Goal: Task Accomplishment & Management: Use online tool/utility

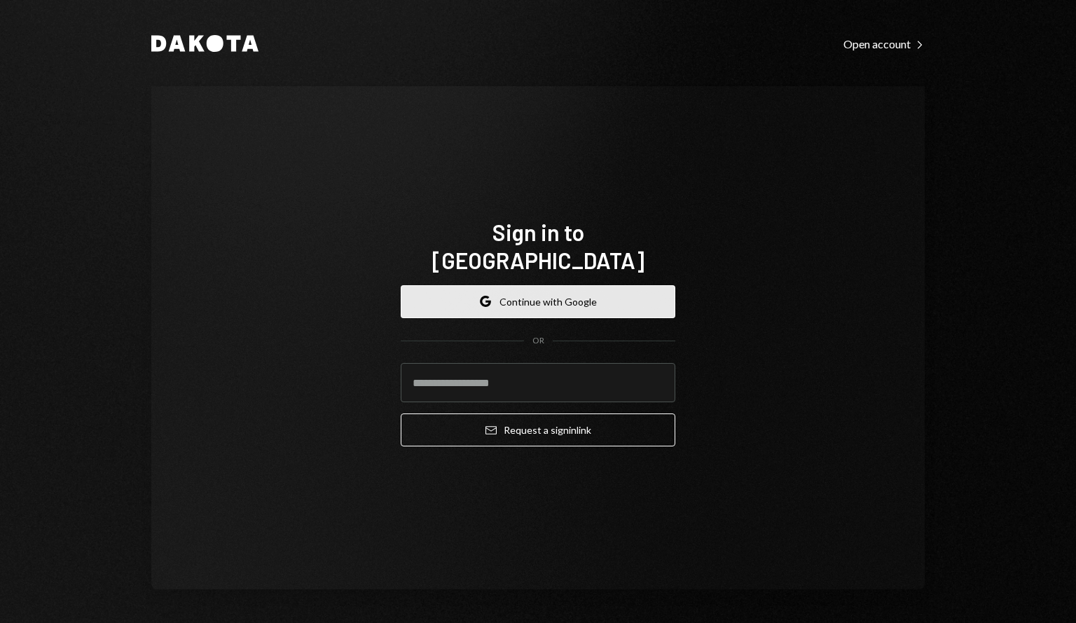
click at [555, 285] on button "Google Continue with Google" at bounding box center [538, 301] width 275 height 33
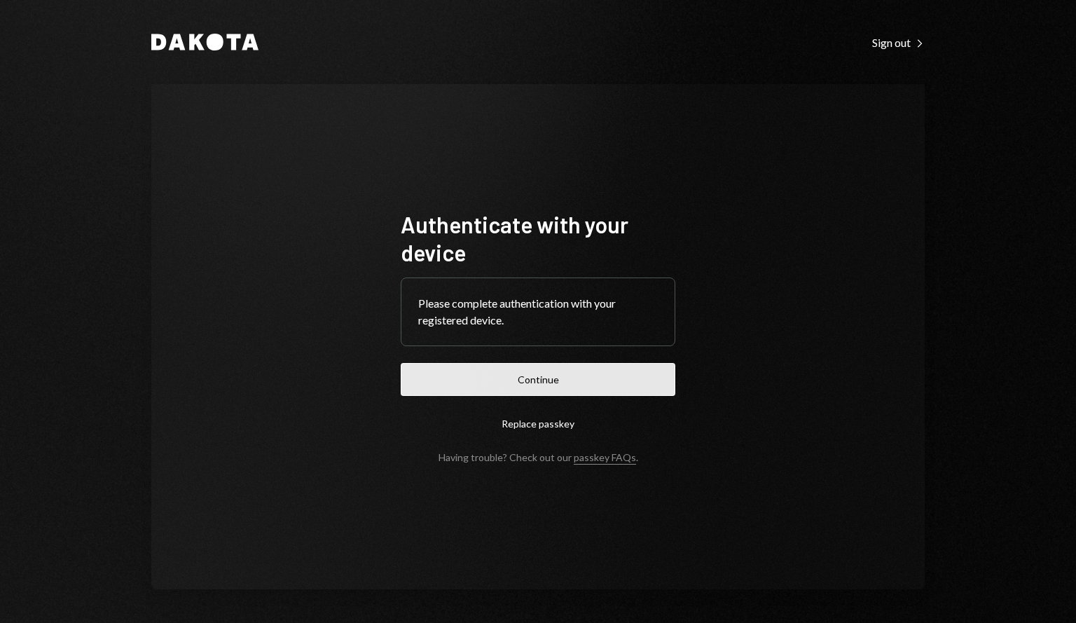
click at [536, 376] on button "Continue" at bounding box center [538, 379] width 275 height 33
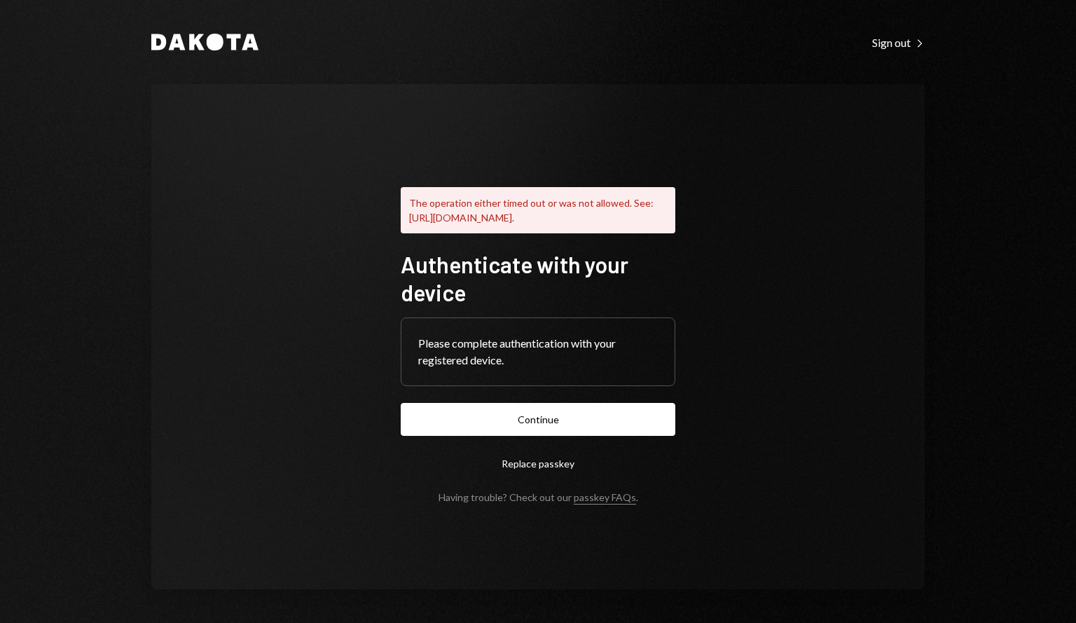
click at [723, 310] on div "The operation either timed out or was not allowed. See: https://www.w3.org/TR/w…" at bounding box center [538, 336] width 774 height 505
click at [492, 430] on button "Continue" at bounding box center [538, 419] width 275 height 33
click at [921, 48] on icon "Right Caret" at bounding box center [920, 44] width 10 height 10
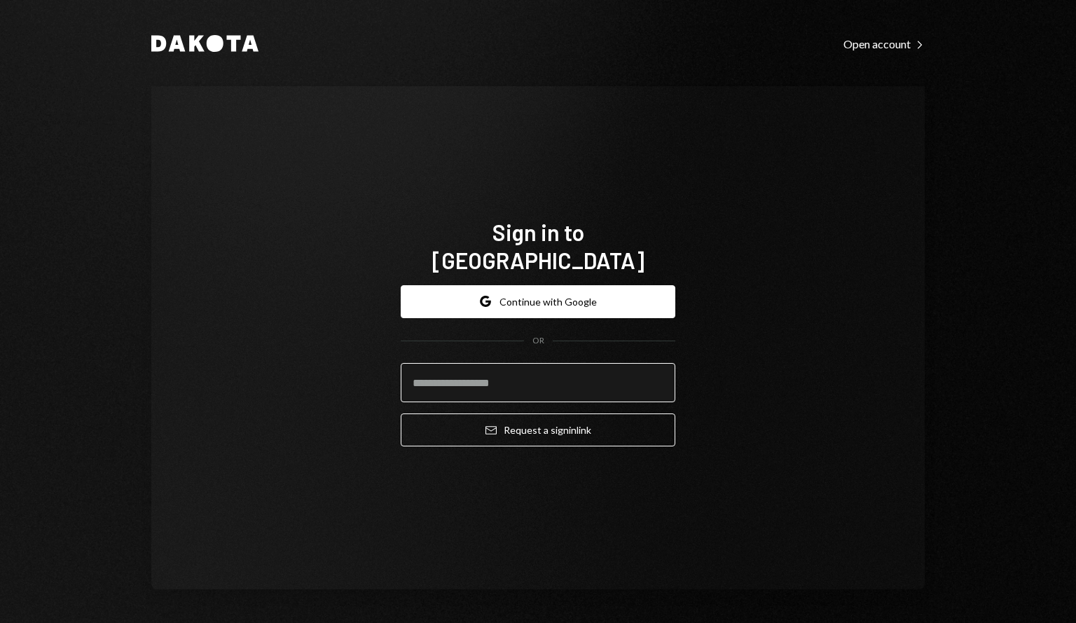
click at [508, 371] on input "email" at bounding box center [538, 382] width 275 height 39
click at [508, 371] on input "**********" at bounding box center [538, 382] width 275 height 39
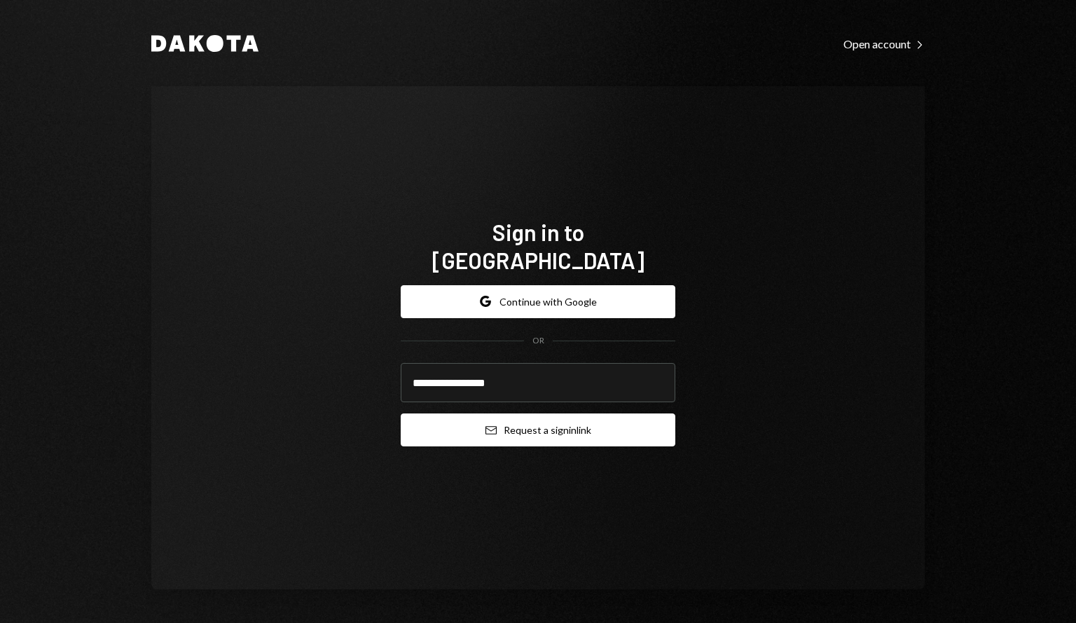
type input "**********"
click at [586, 421] on button "Email Request a sign in link" at bounding box center [538, 429] width 275 height 33
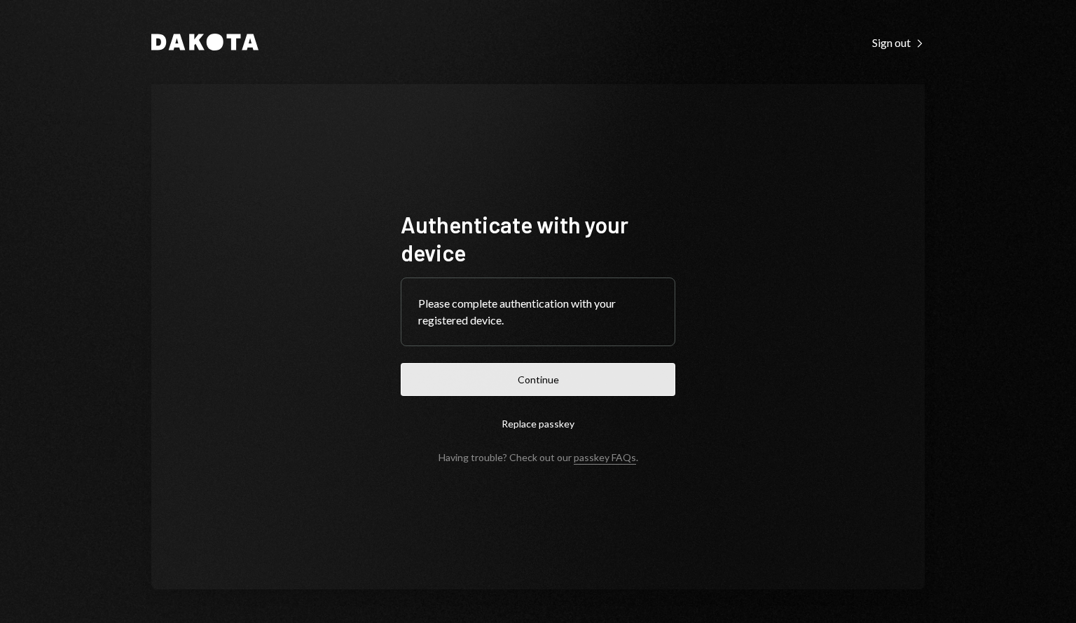
click at [519, 383] on button "Continue" at bounding box center [538, 379] width 275 height 33
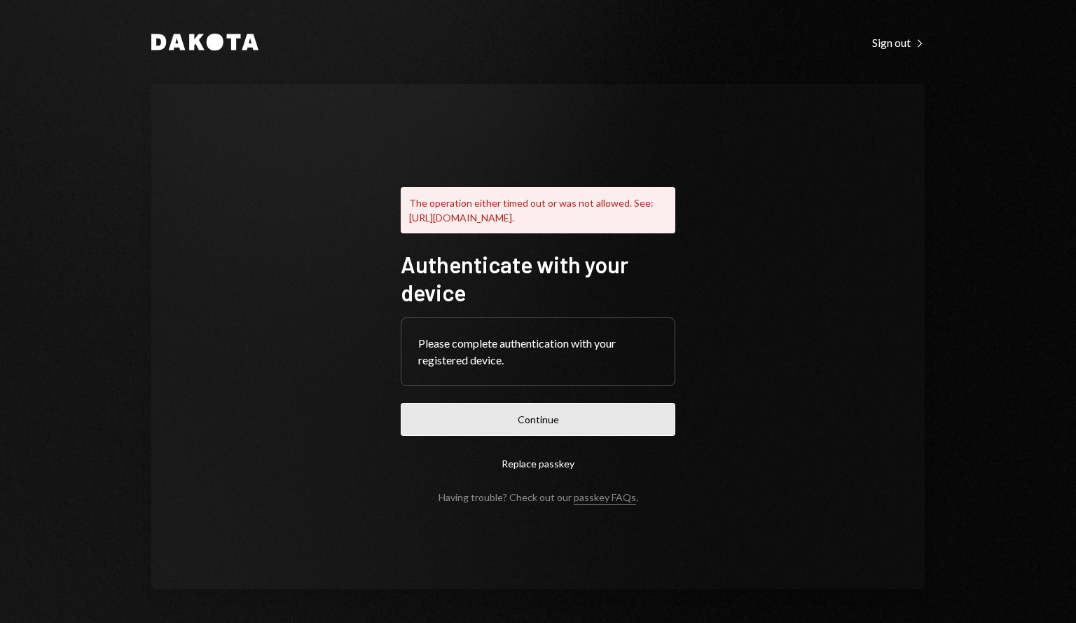
click at [440, 421] on button "Continue" at bounding box center [538, 419] width 275 height 33
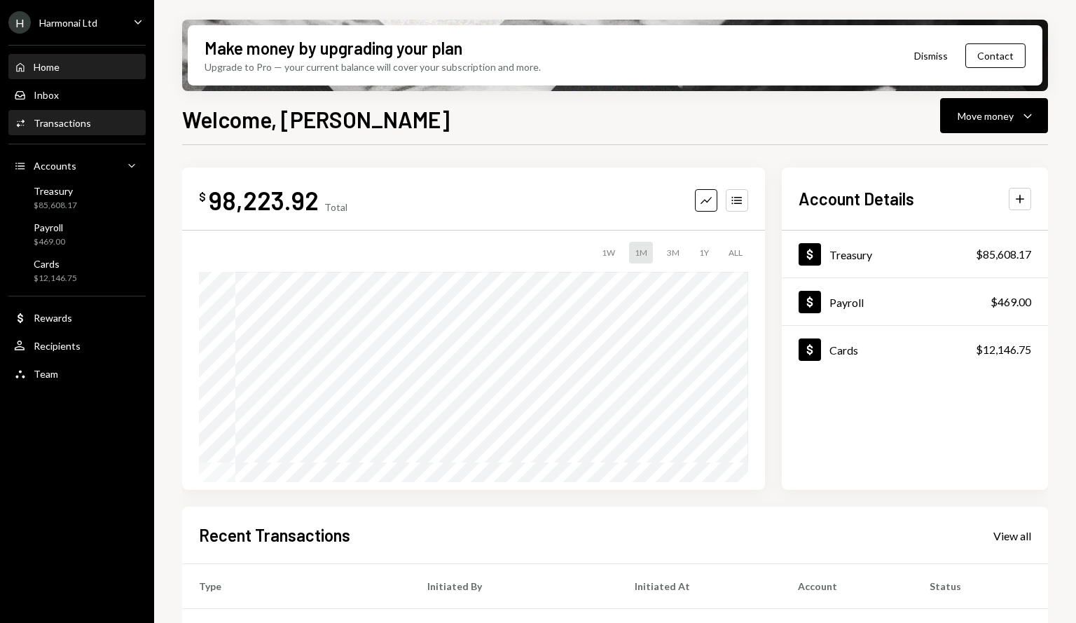
click at [99, 128] on div "Activities Transactions" at bounding box center [77, 123] width 126 height 13
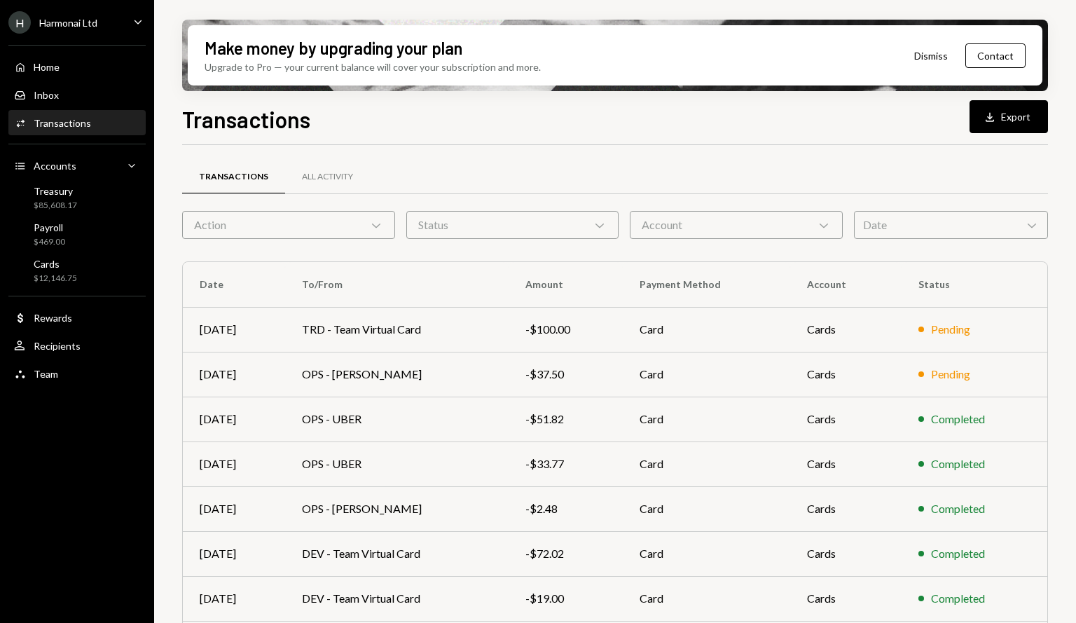
click at [817, 226] on icon "Chevron Down" at bounding box center [824, 225] width 14 height 14
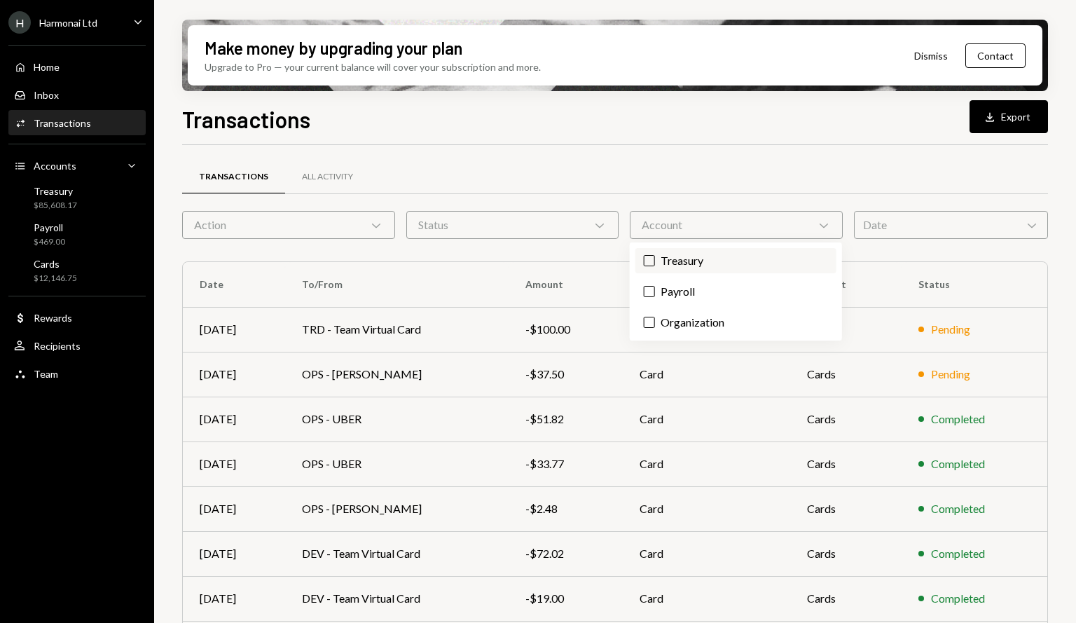
click at [693, 261] on label "Treasury" at bounding box center [736, 260] width 201 height 25
click at [655, 261] on button "Treasury" at bounding box center [649, 260] width 11 height 11
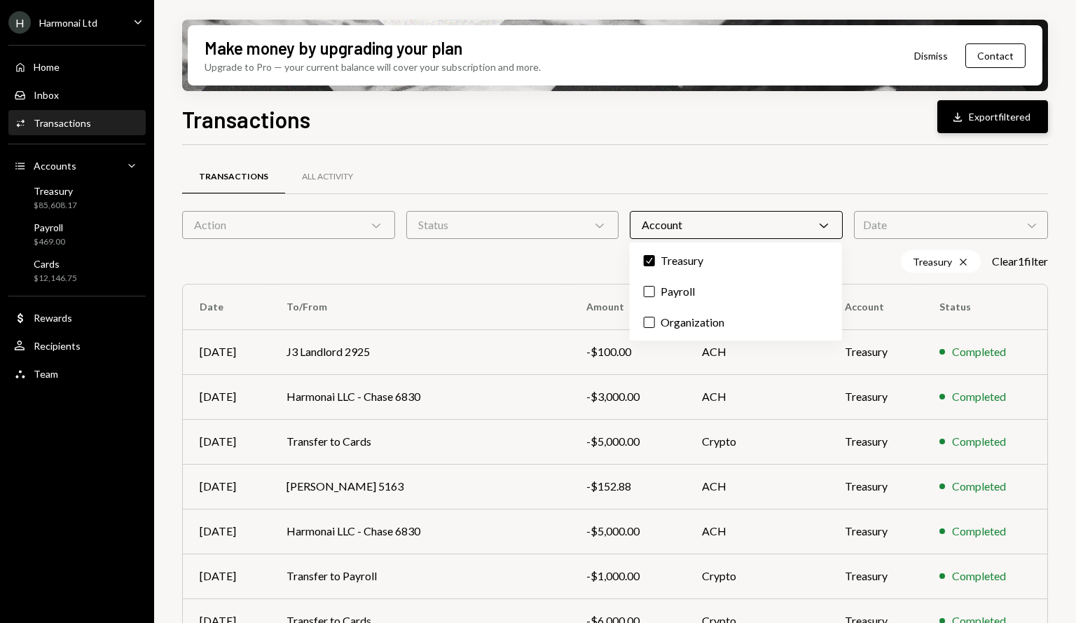
click at [1005, 117] on button "Download Export filtered" at bounding box center [993, 116] width 111 height 33
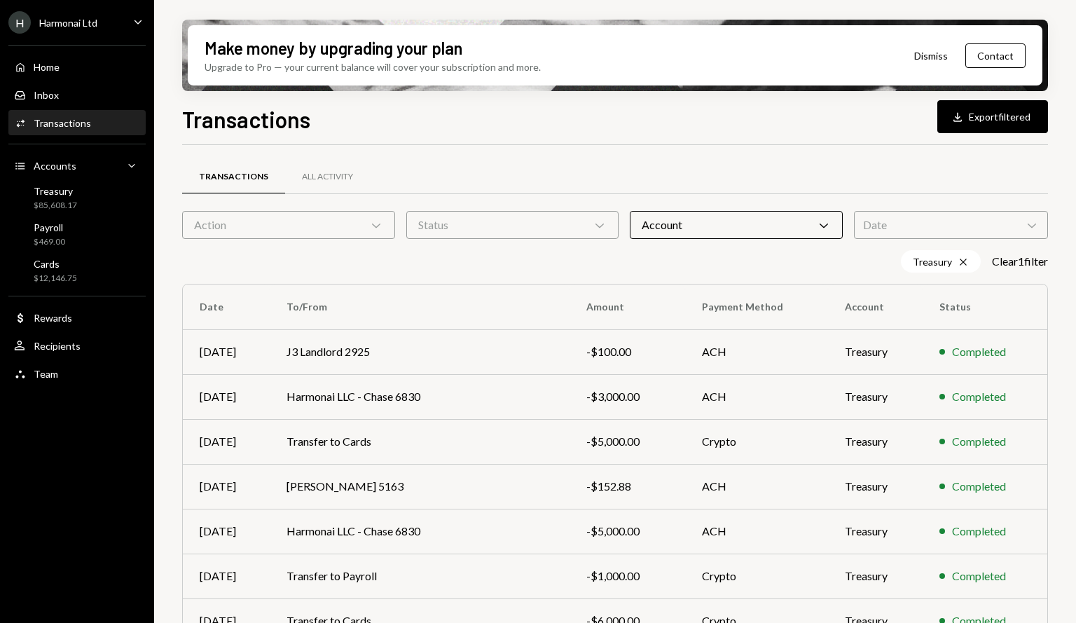
click at [813, 229] on div "Account Chevron Down" at bounding box center [736, 225] width 213 height 28
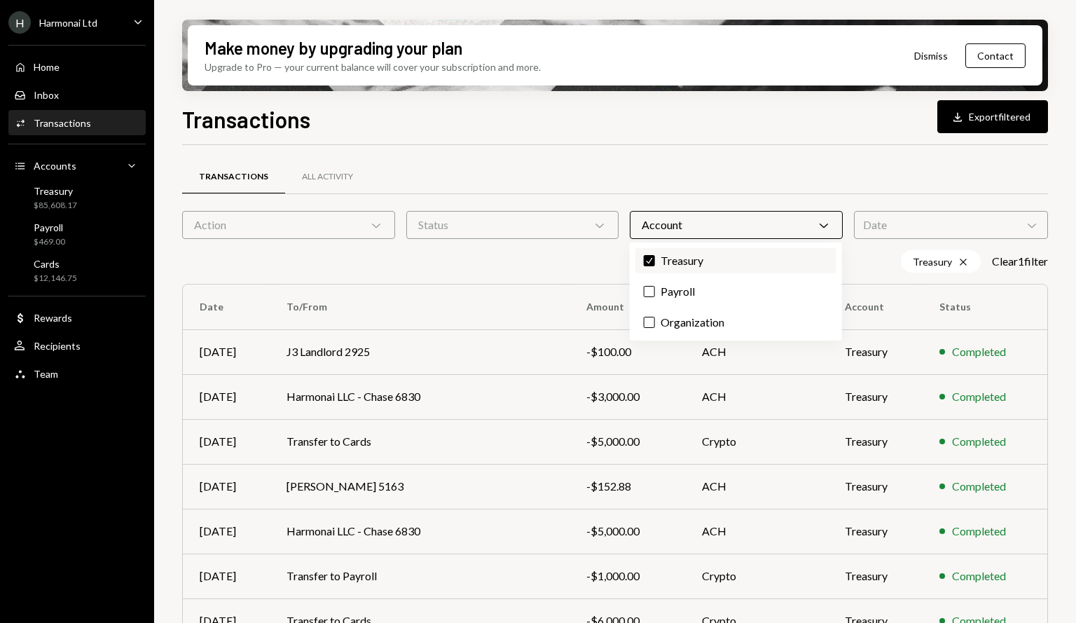
click at [645, 253] on label "Check Treasury" at bounding box center [736, 260] width 201 height 25
click at [645, 255] on button "Check" at bounding box center [649, 260] width 11 height 11
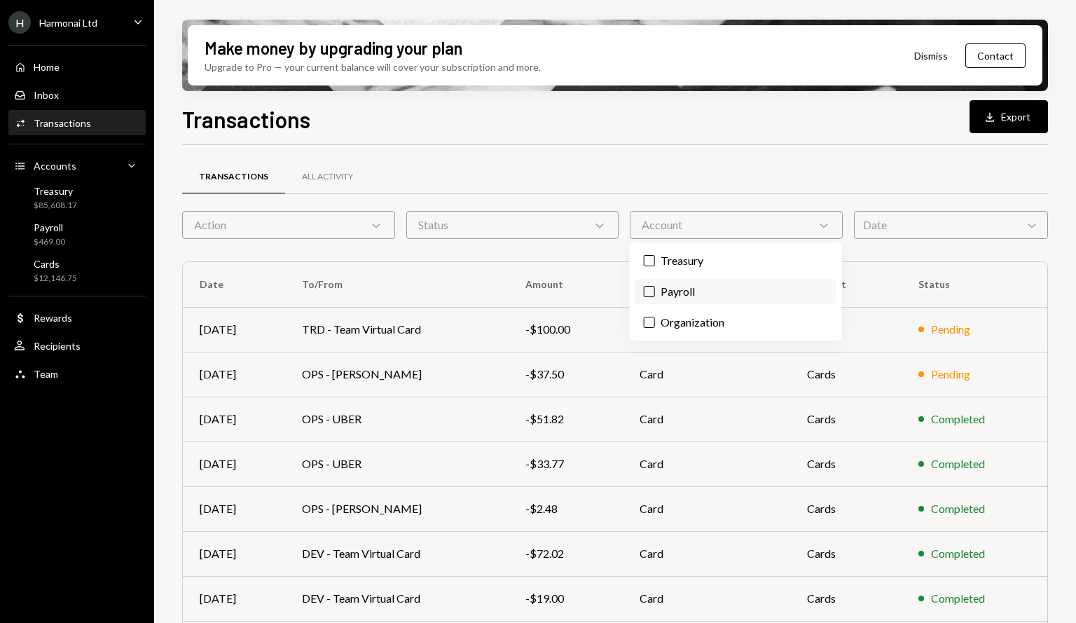
click at [646, 289] on button "Payroll" at bounding box center [649, 291] width 11 height 11
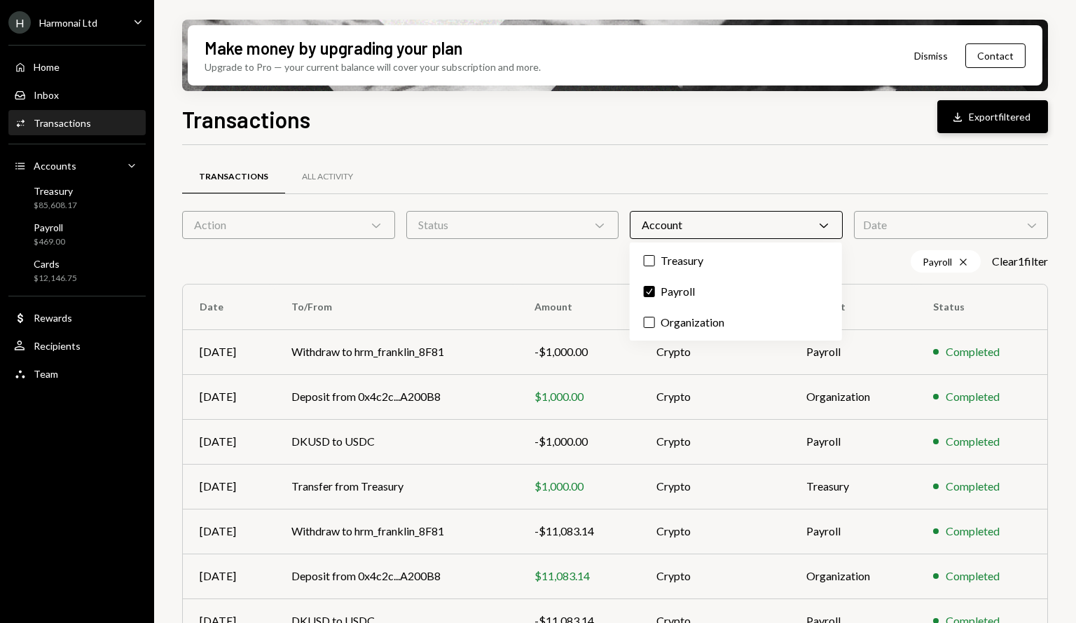
type button "on"
click at [1008, 121] on button "Download Export filtered" at bounding box center [993, 116] width 111 height 33
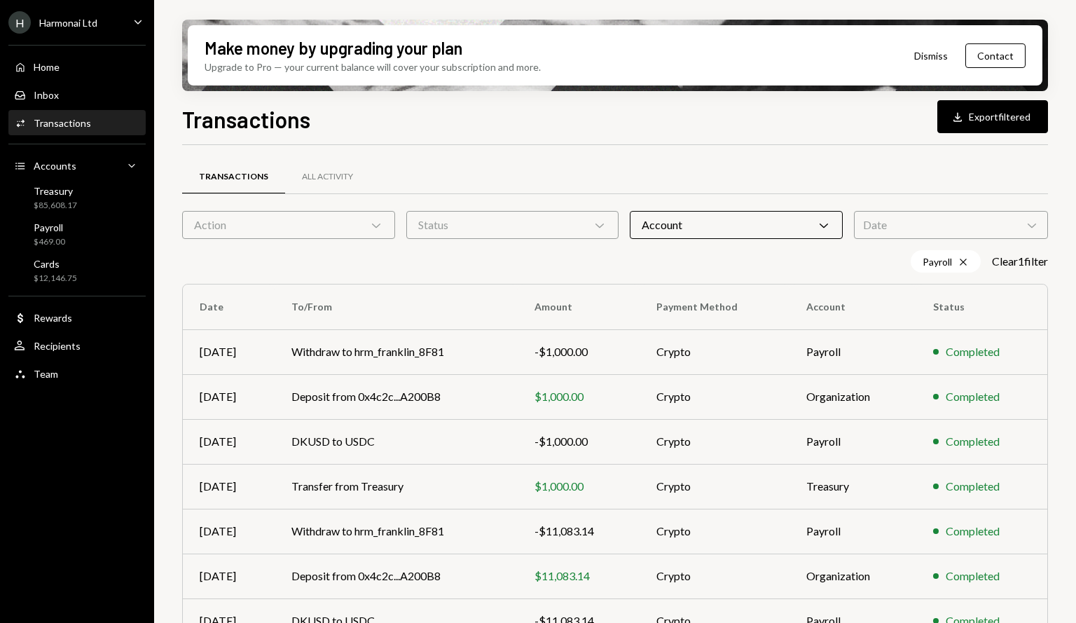
click at [821, 217] on div "Account Chevron Down" at bounding box center [736, 225] width 213 height 28
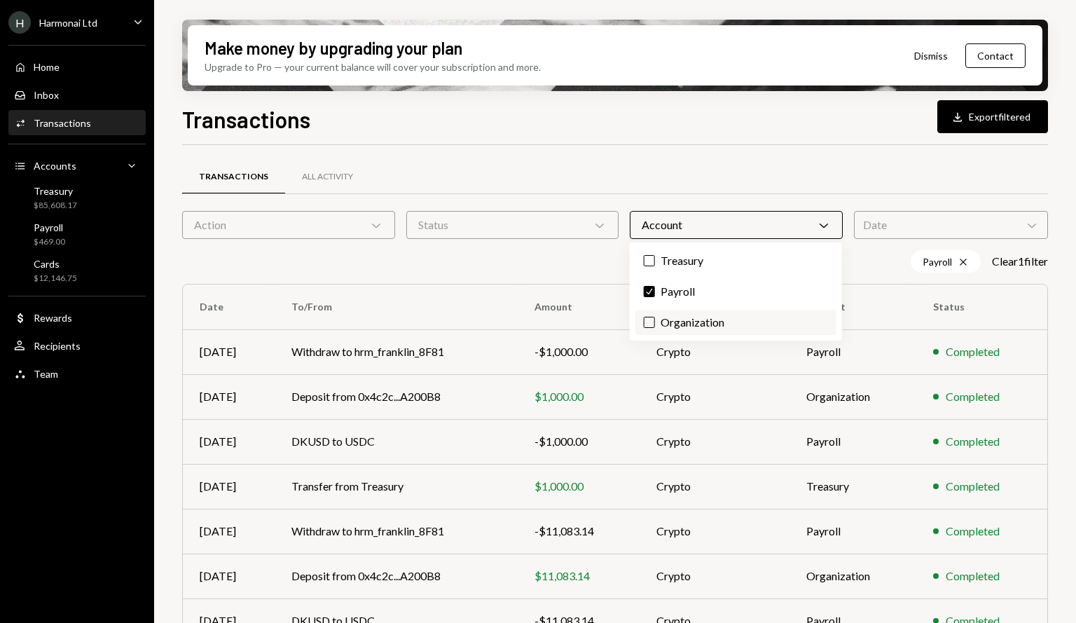
click at [650, 327] on button "Organization" at bounding box center [649, 322] width 11 height 11
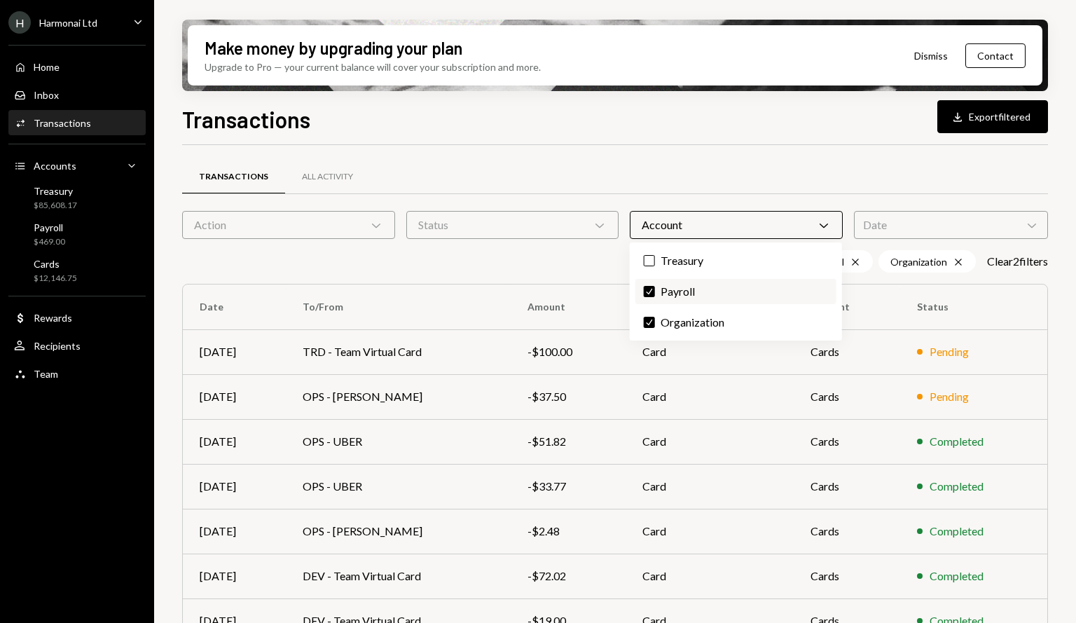
click at [649, 294] on button "Check" at bounding box center [649, 291] width 11 height 11
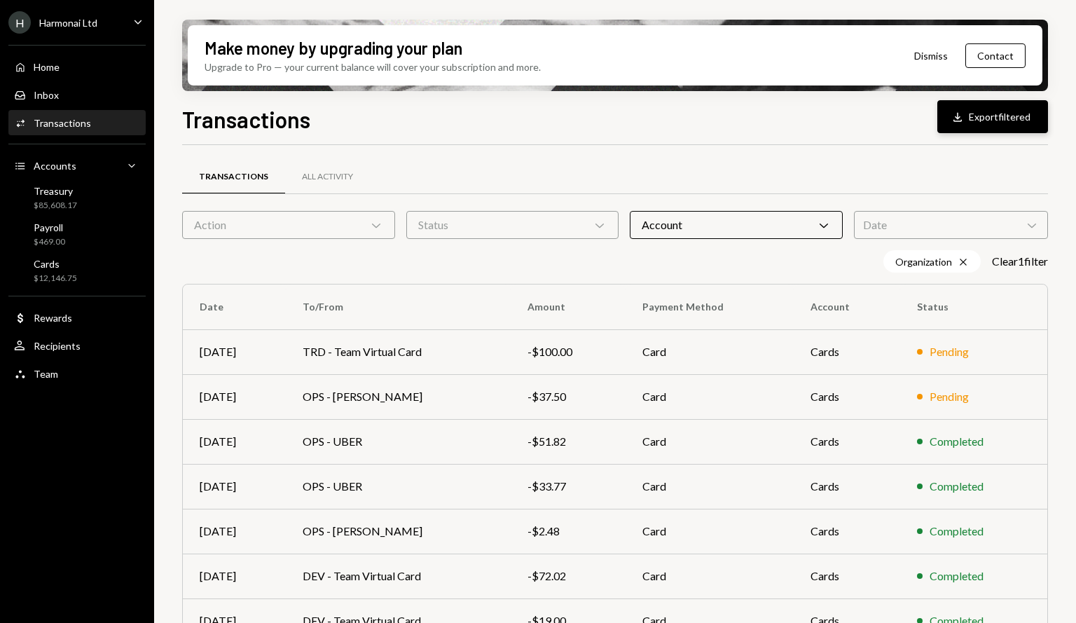
click at [1010, 114] on button "Download Export filtered" at bounding box center [993, 116] width 111 height 33
click at [373, 224] on icon at bounding box center [376, 226] width 8 height 4
type button "on"
click at [451, 153] on div "Transactions All Activity Action Chevron Down Status Chevron Down Account Chevr…" at bounding box center [615, 491] width 866 height 692
click at [744, 225] on div "Account Chevron Down" at bounding box center [736, 225] width 213 height 28
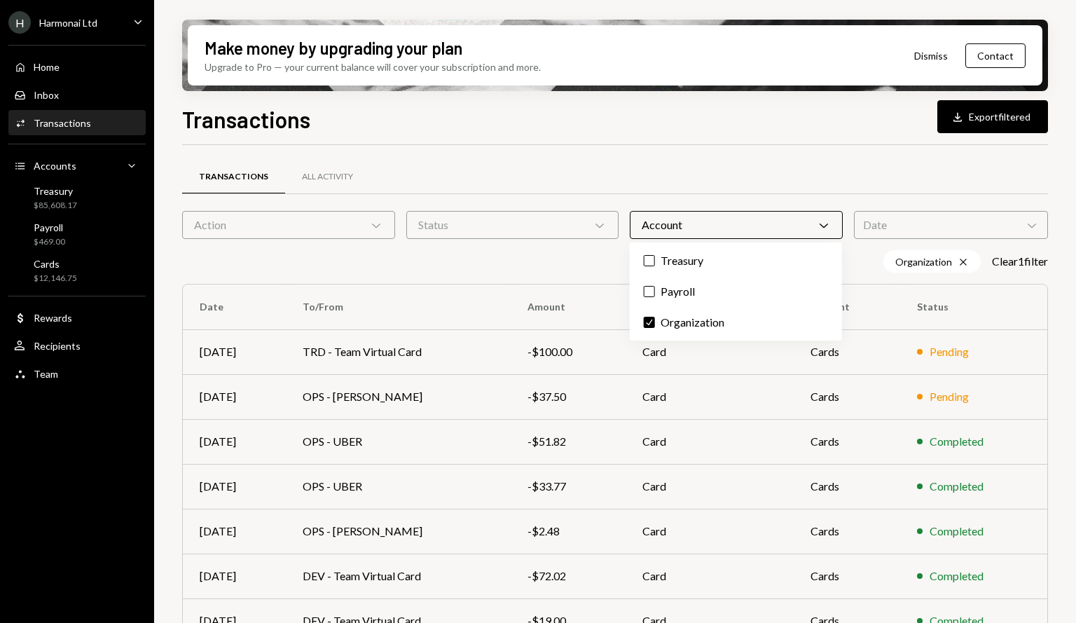
click at [887, 226] on div "Date Chevron Down" at bounding box center [951, 225] width 194 height 28
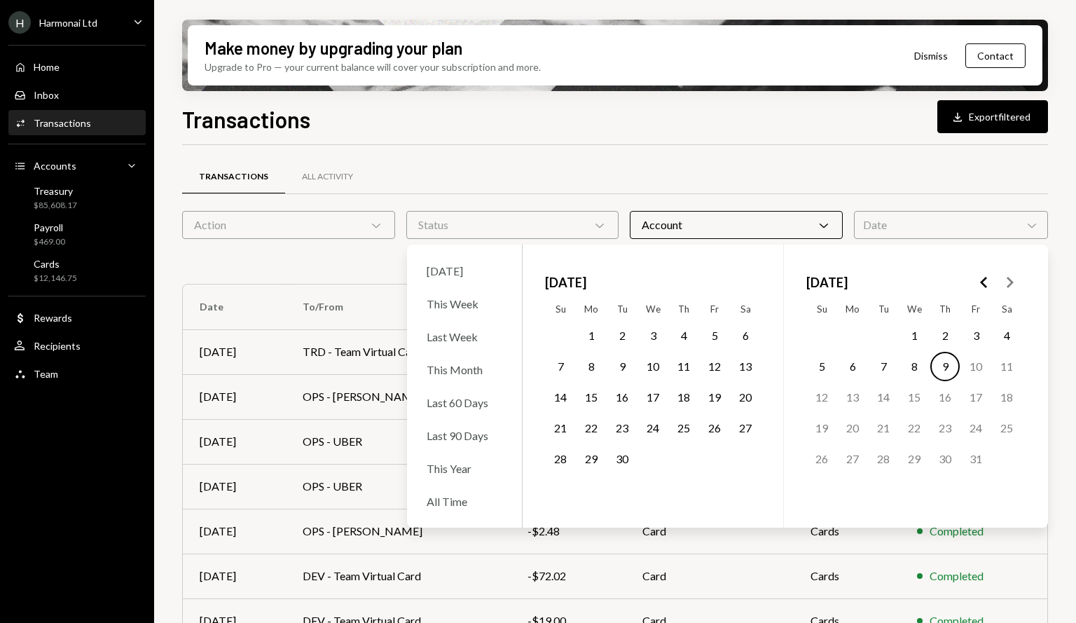
click at [582, 327] on button "1" at bounding box center [591, 335] width 29 height 29
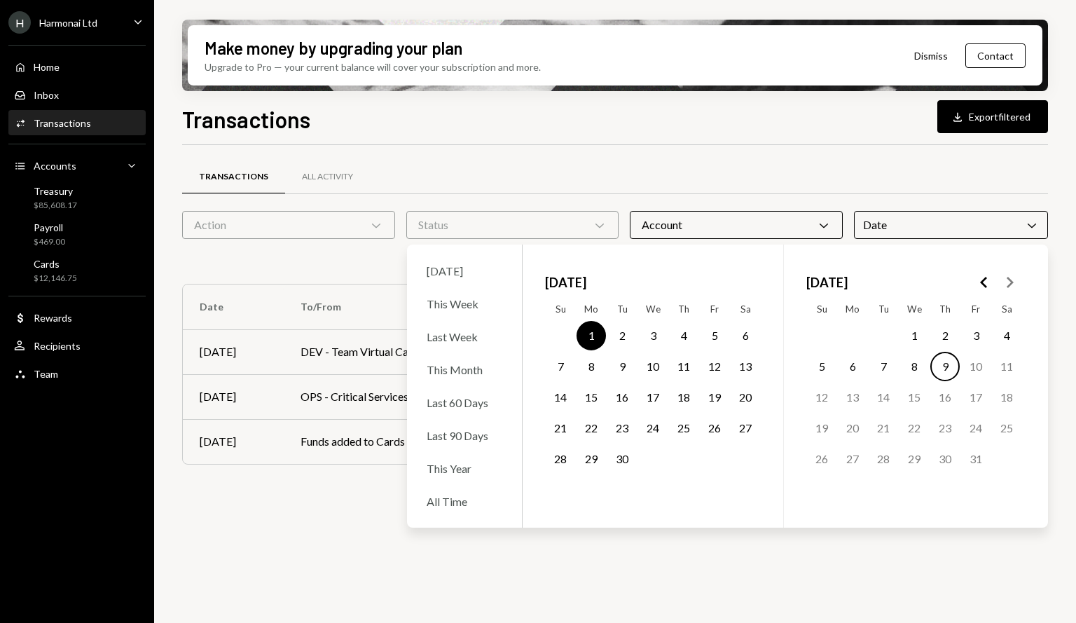
click at [619, 461] on button "30" at bounding box center [622, 458] width 29 height 29
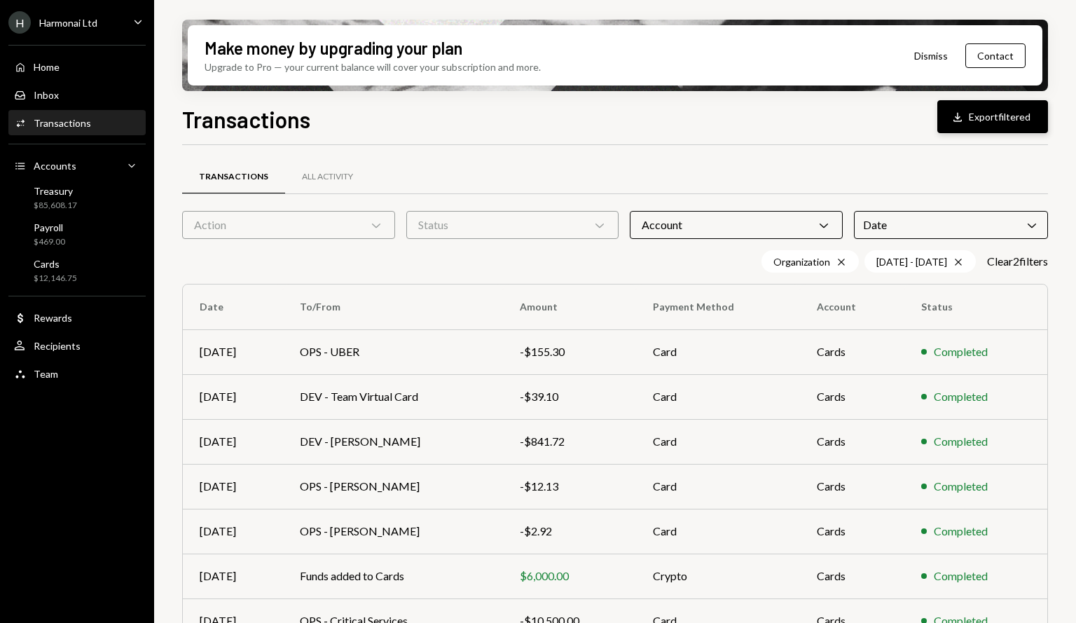
click at [985, 120] on button "Download Export filtered" at bounding box center [993, 116] width 111 height 33
click at [823, 224] on icon "Chevron Down" at bounding box center [824, 225] width 14 height 14
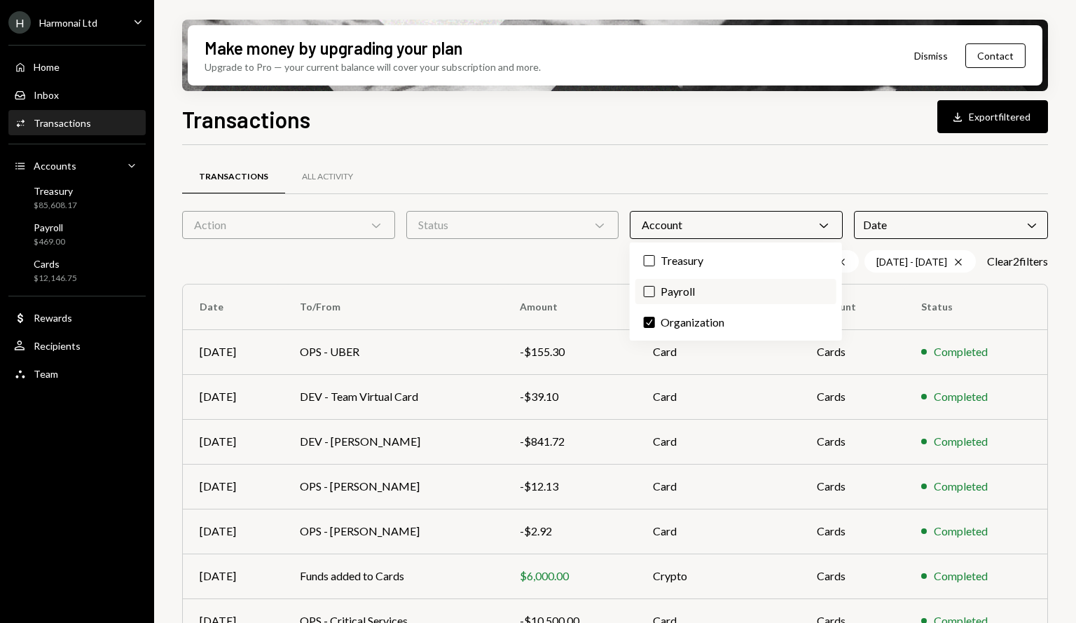
click at [708, 301] on label "Payroll" at bounding box center [736, 291] width 201 height 25
click at [655, 297] on button "Payroll" at bounding box center [649, 291] width 11 height 11
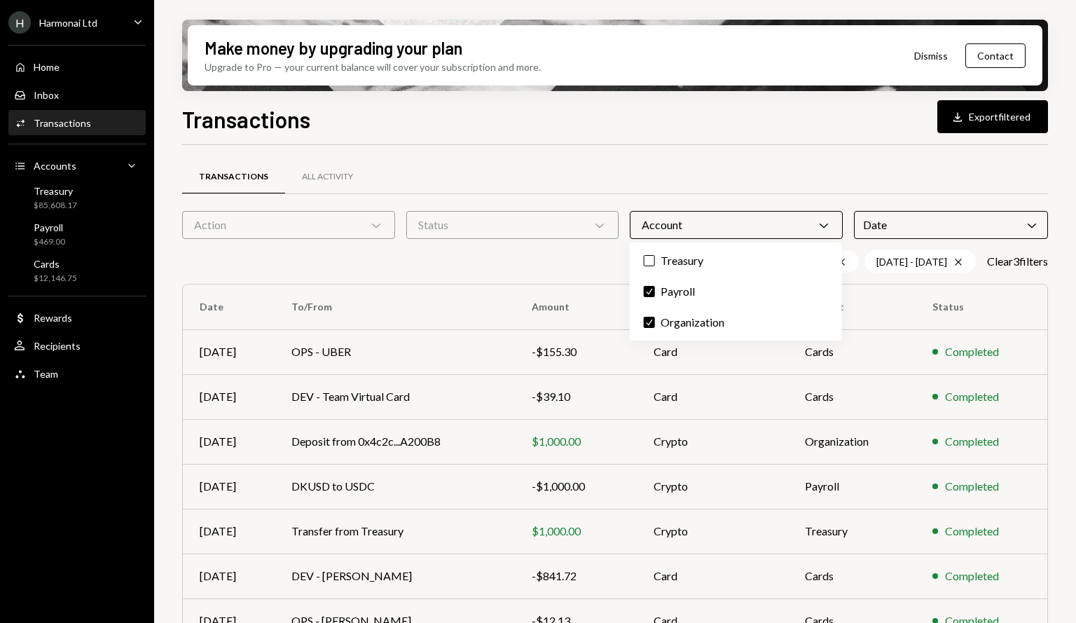
click at [931, 228] on div "Date Chevron Down" at bounding box center [951, 225] width 194 height 28
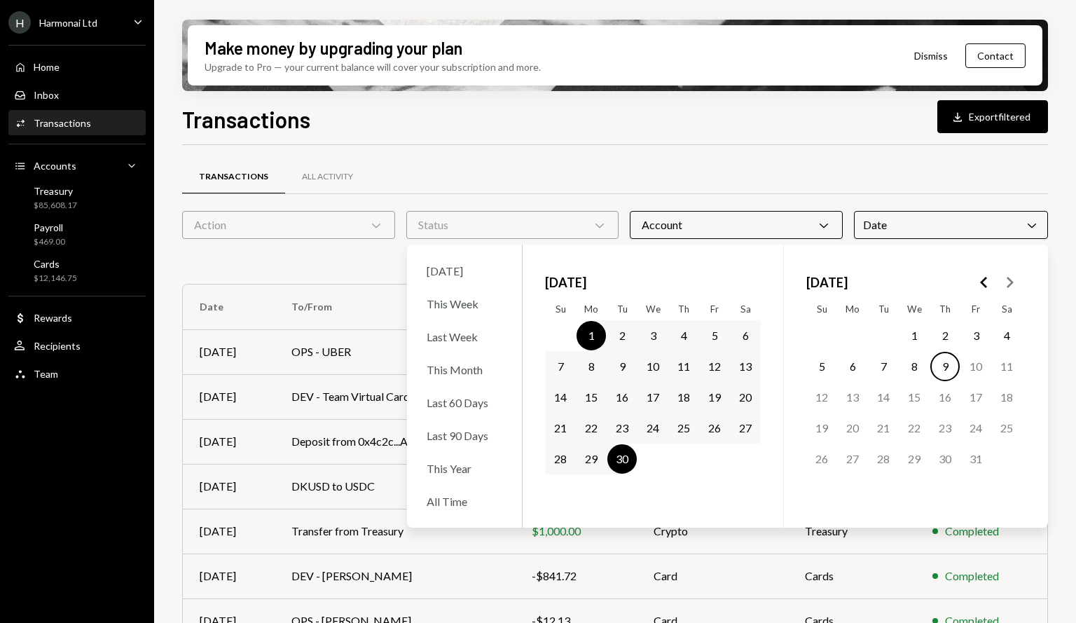
click at [673, 121] on div "Transactions Download Export filtered" at bounding box center [615, 117] width 866 height 31
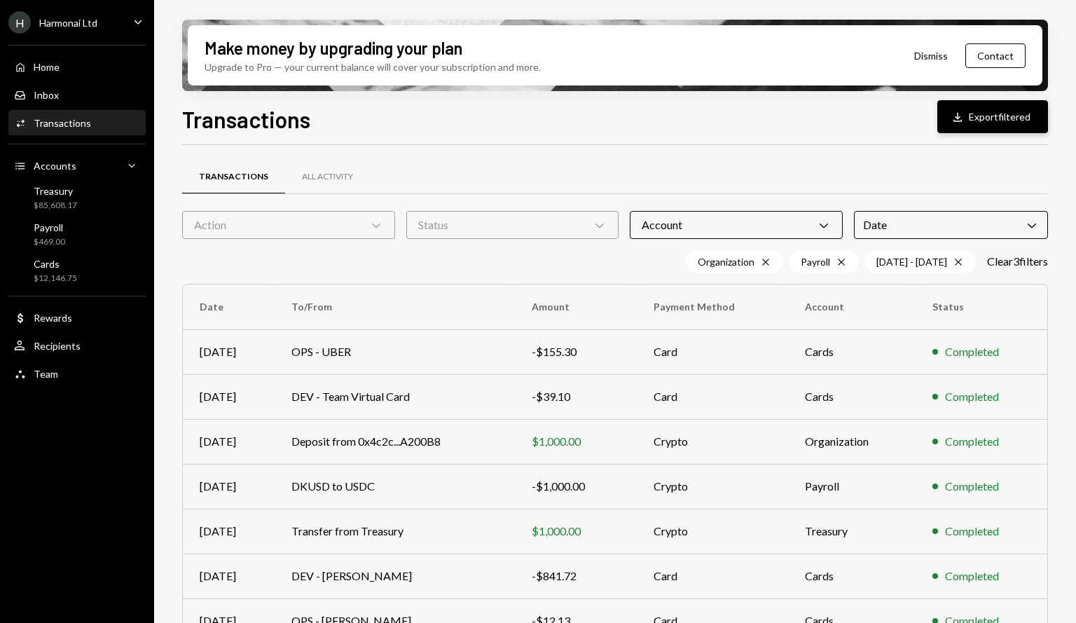
click at [987, 124] on button "Download Export filtered" at bounding box center [993, 116] width 111 height 33
click at [805, 221] on div "Account Chevron Down" at bounding box center [736, 225] width 213 height 28
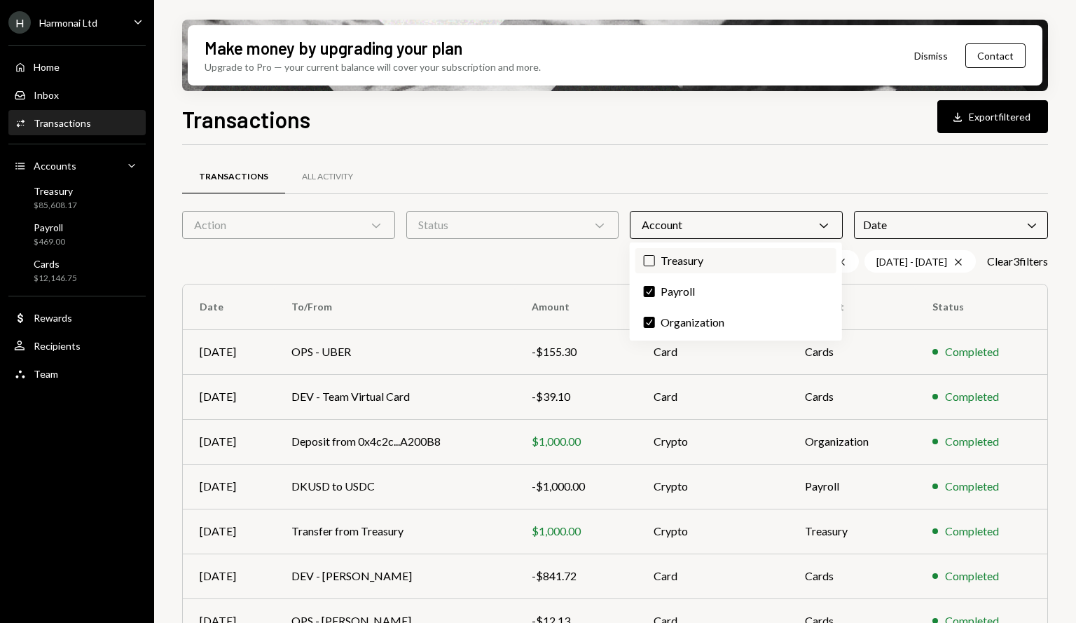
click at [737, 258] on label "Treasury" at bounding box center [736, 260] width 201 height 25
click at [655, 258] on button "Treasury" at bounding box center [649, 260] width 11 height 11
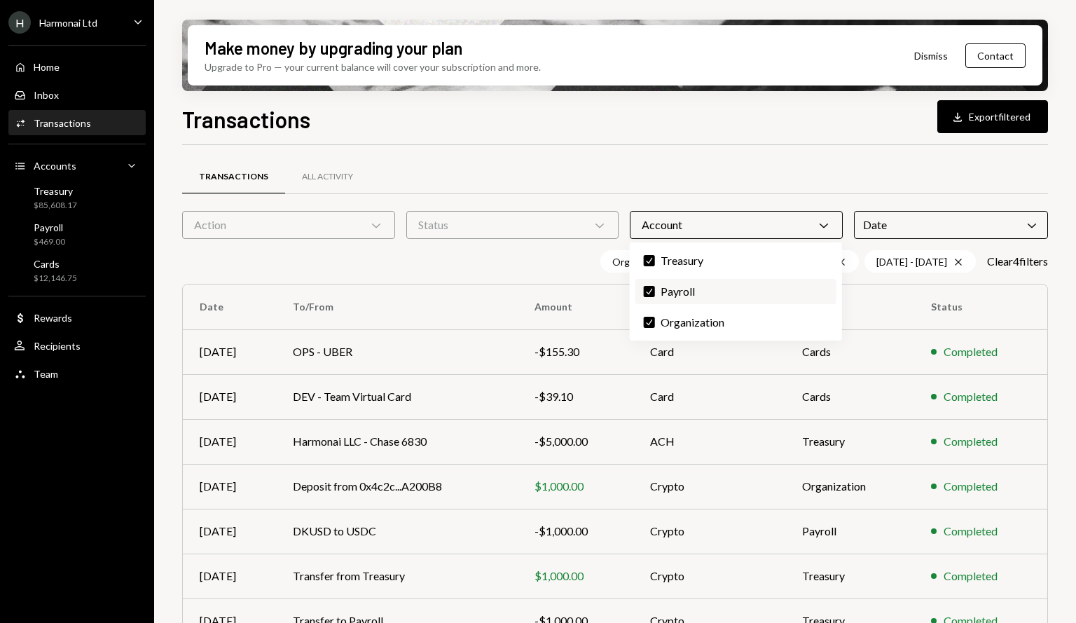
click at [644, 297] on label "Check Payroll" at bounding box center [736, 291] width 201 height 25
click at [644, 297] on button "Check" at bounding box center [649, 291] width 11 height 11
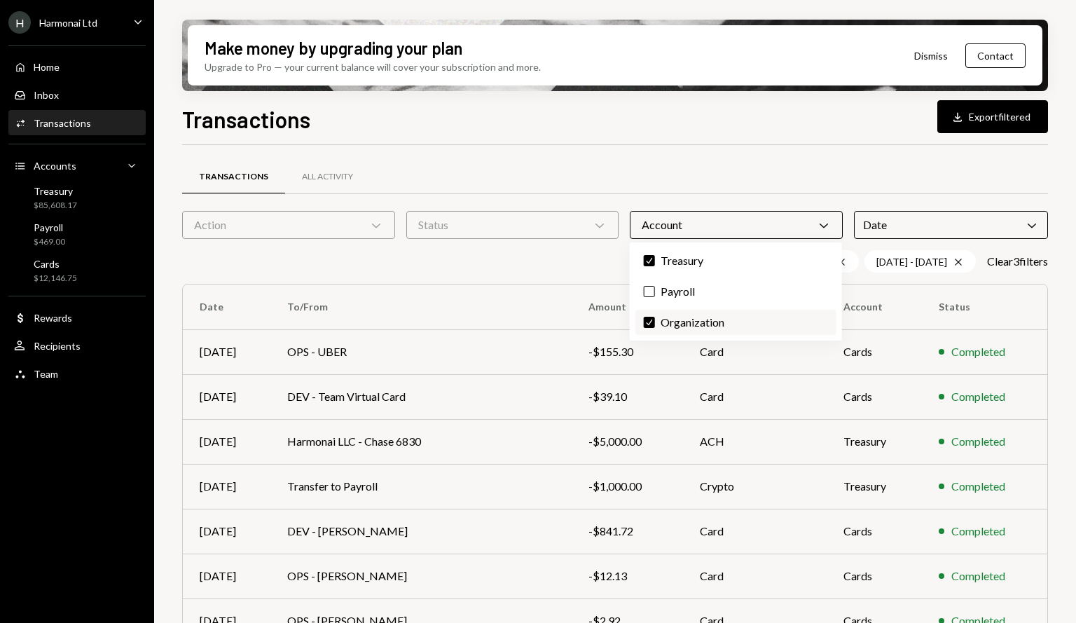
click at [645, 310] on label "Check Organization" at bounding box center [736, 322] width 201 height 25
click at [645, 317] on button "Check" at bounding box center [649, 322] width 11 height 11
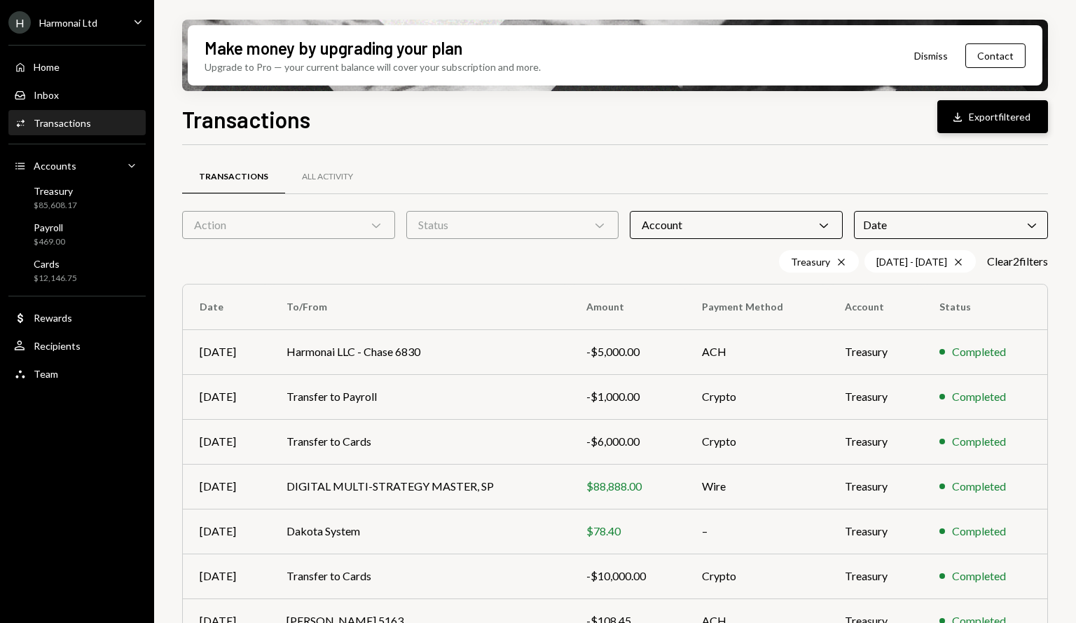
click at [980, 121] on button "Download Export filtered" at bounding box center [993, 116] width 111 height 33
click at [804, 215] on div "Account Chevron Down" at bounding box center [736, 225] width 213 height 28
click at [705, 294] on label "Payroll" at bounding box center [736, 291] width 201 height 25
click at [655, 294] on button "Payroll" at bounding box center [649, 291] width 11 height 11
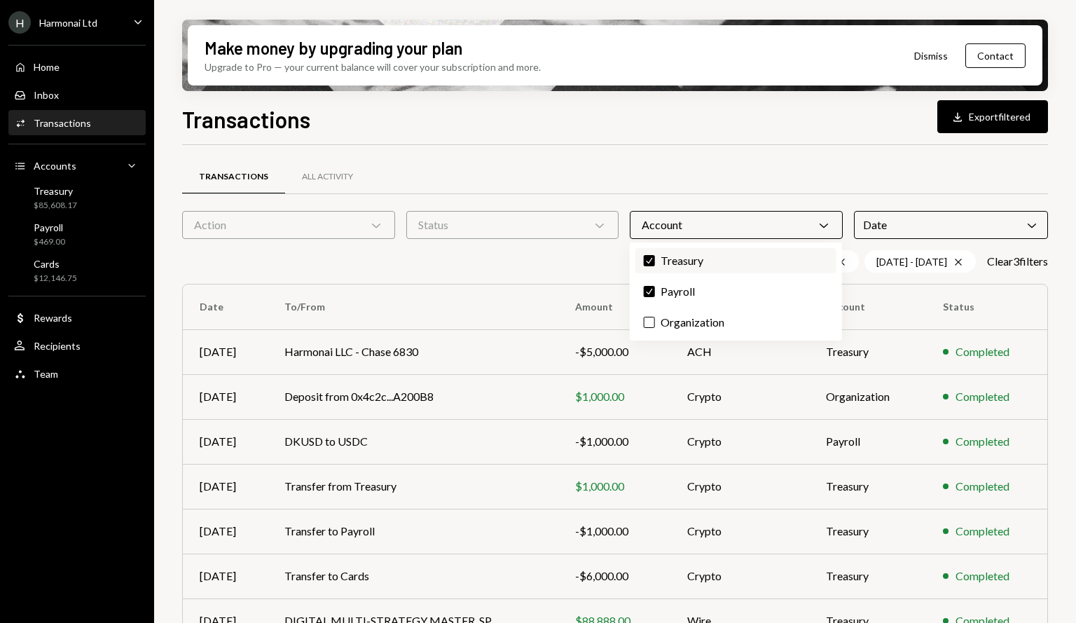
click at [650, 259] on button "Check" at bounding box center [649, 260] width 11 height 11
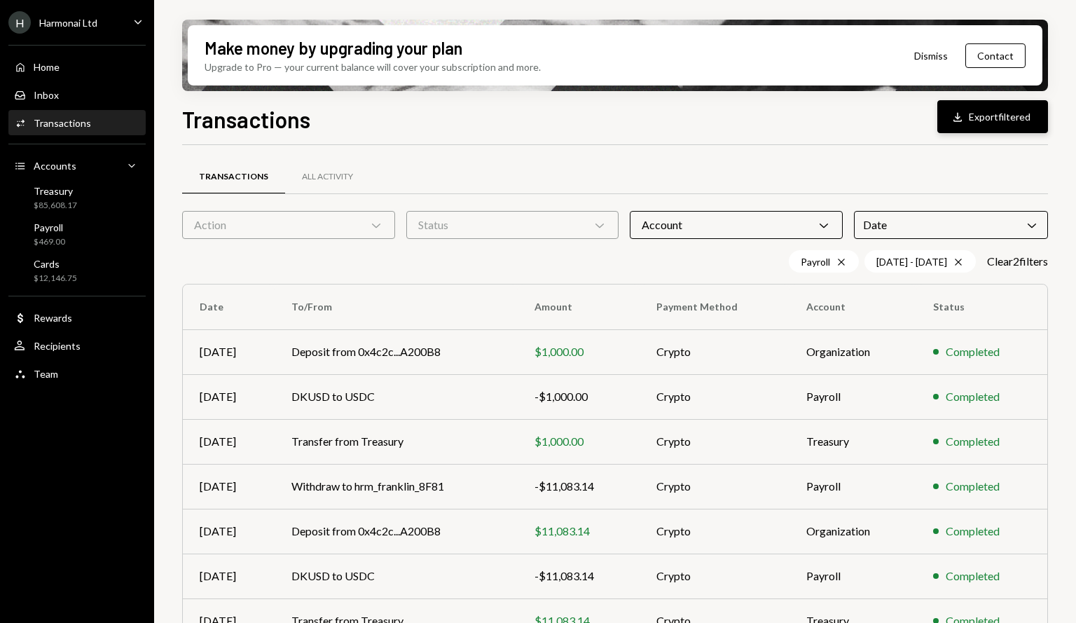
click at [977, 121] on button "Download Export filtered" at bounding box center [993, 116] width 111 height 33
click at [575, 146] on div "Transactions All Activity Action Chevron Down Status Chevron Down Account Chevr…" at bounding box center [615, 491] width 866 height 692
click at [981, 118] on button "Download Export filtered" at bounding box center [993, 116] width 111 height 33
